Goal: Task Accomplishment & Management: Use online tool/utility

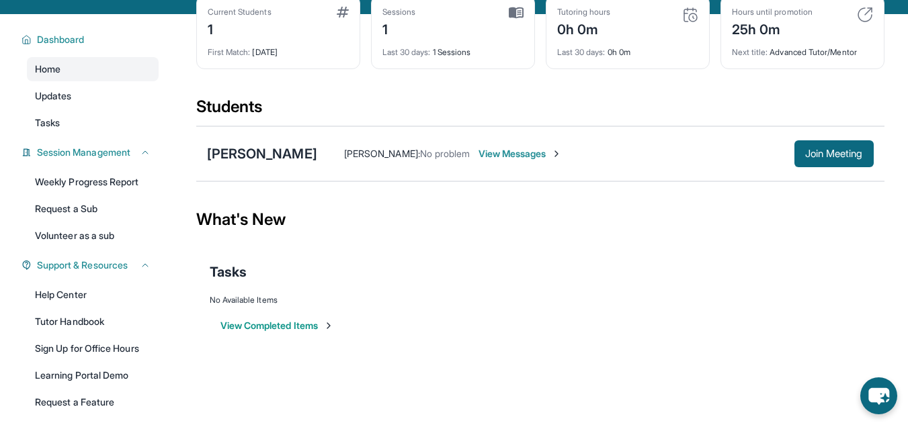
scroll to position [155, 0]
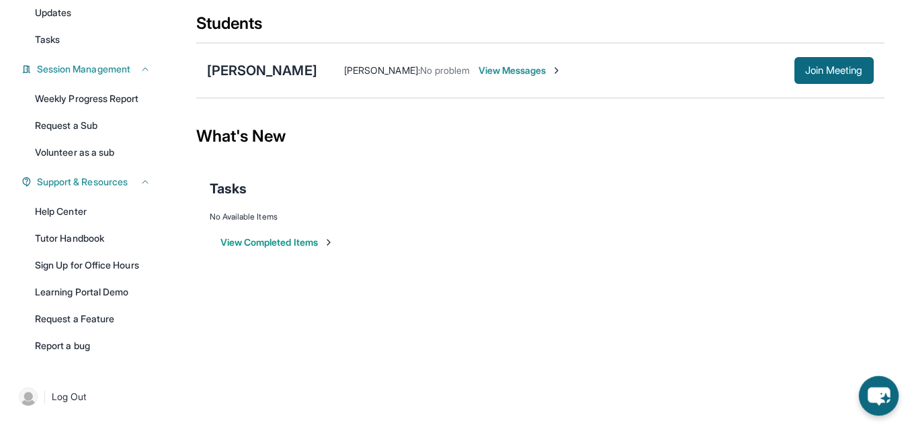
click at [883, 385] on icon "chat-button" at bounding box center [879, 396] width 40 height 40
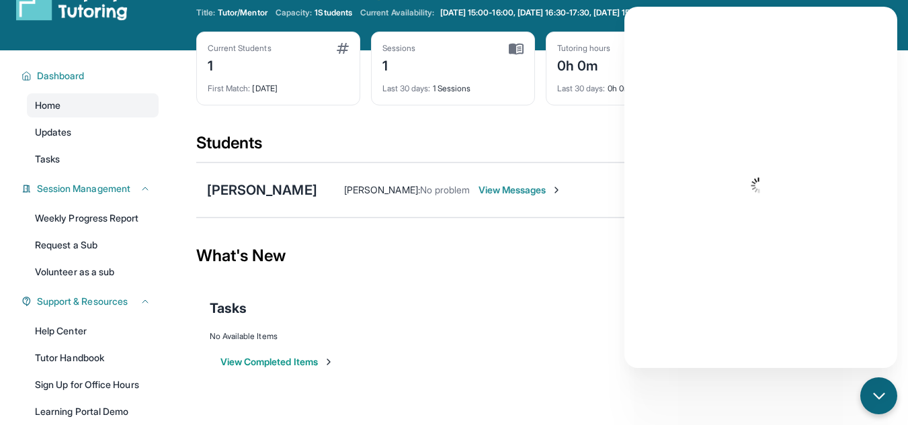
scroll to position [35, 0]
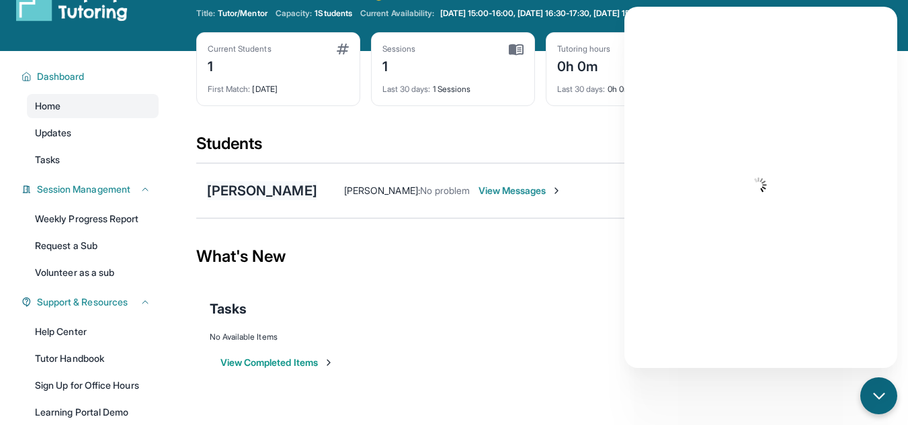
click at [283, 185] on div "[PERSON_NAME]" at bounding box center [262, 190] width 110 height 19
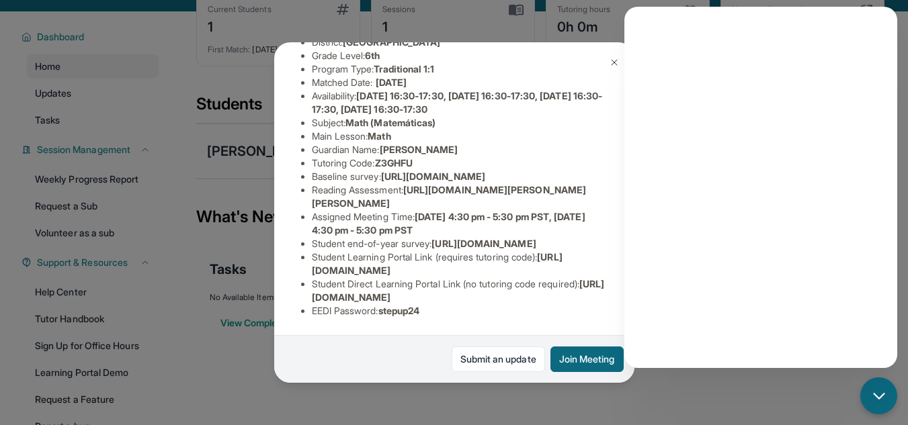
scroll to position [69, 0]
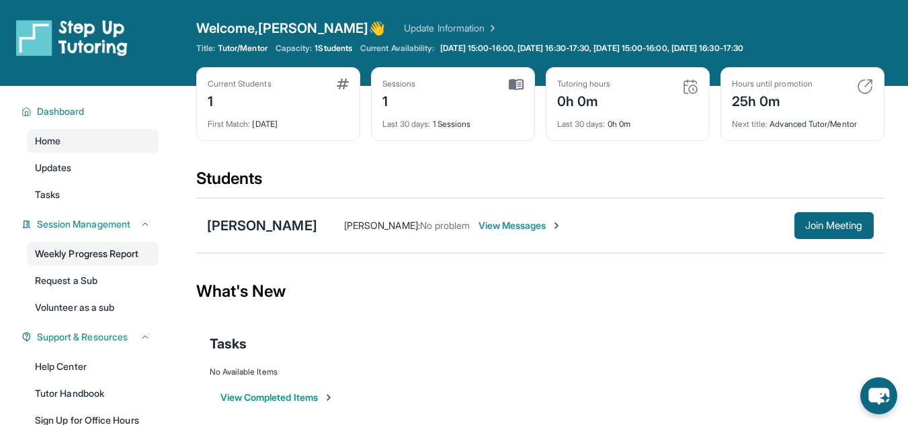
click at [122, 255] on link "Weekly Progress Report" at bounding box center [93, 254] width 132 height 24
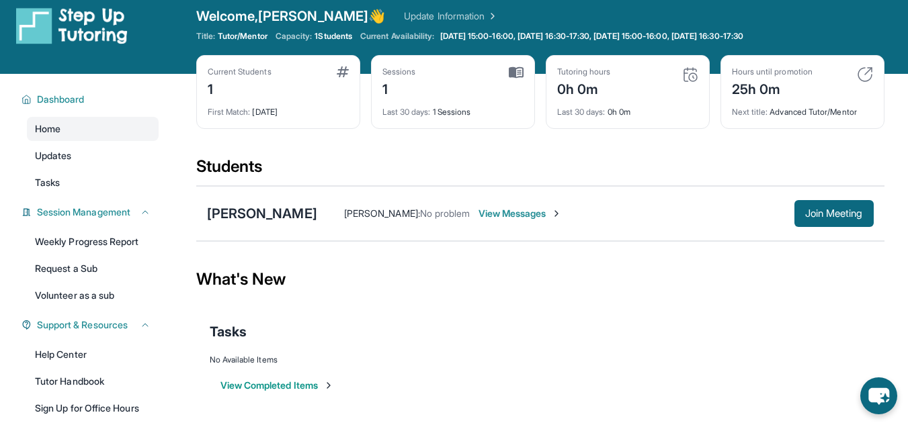
click at [431, 15] on link "Update Information" at bounding box center [451, 15] width 94 height 13
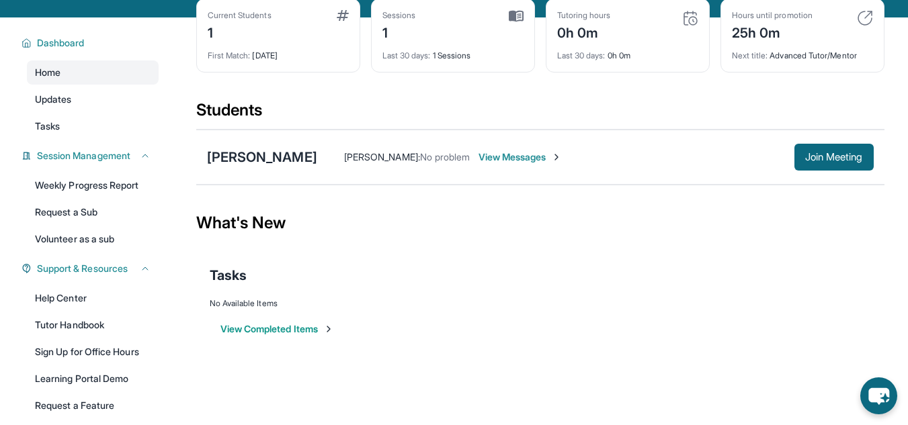
scroll to position [155, 0]
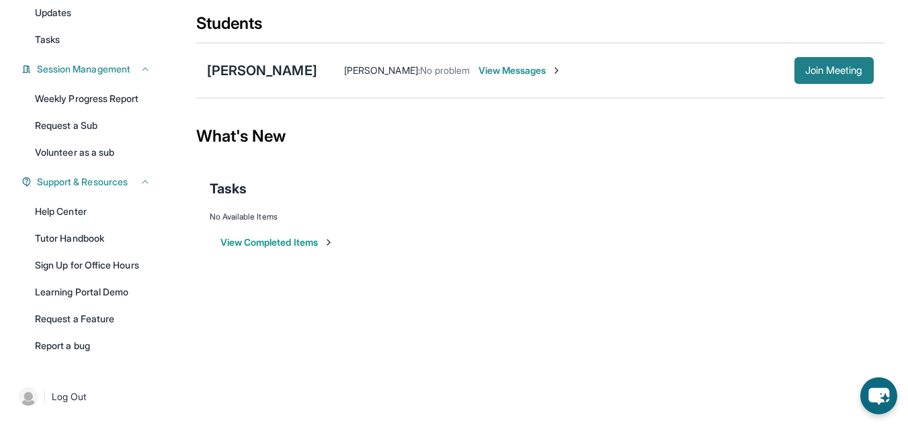
click at [826, 74] on span "Join Meeting" at bounding box center [834, 71] width 58 height 8
